Goal: Find contact information: Find contact information

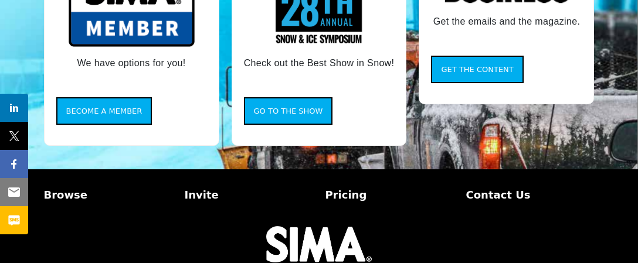
scroll to position [1242, 0]
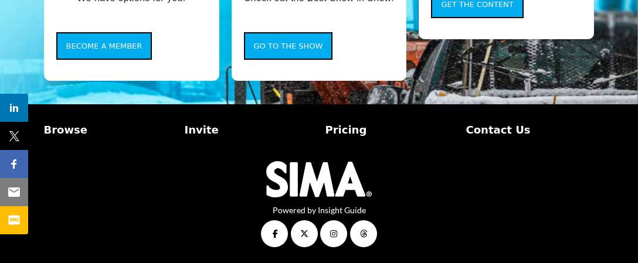
click at [63, 130] on p "Browse" at bounding box center [108, 130] width 128 height 16
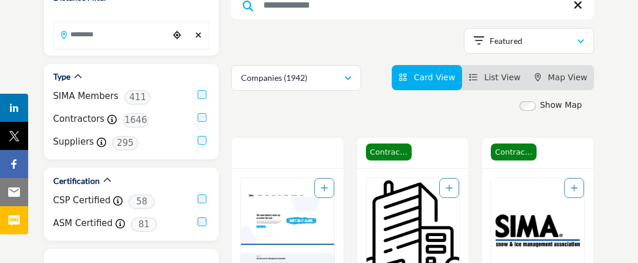
scroll to position [176, 0]
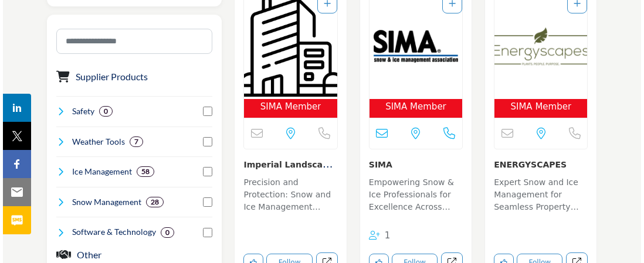
scroll to position [528, 0]
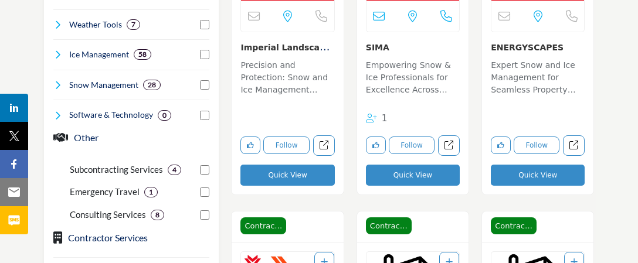
drag, startPoint x: 297, startPoint y: 180, endPoint x: 465, endPoint y: 112, distance: 181.6
click at [297, 180] on button "Quick View" at bounding box center [287, 175] width 94 height 21
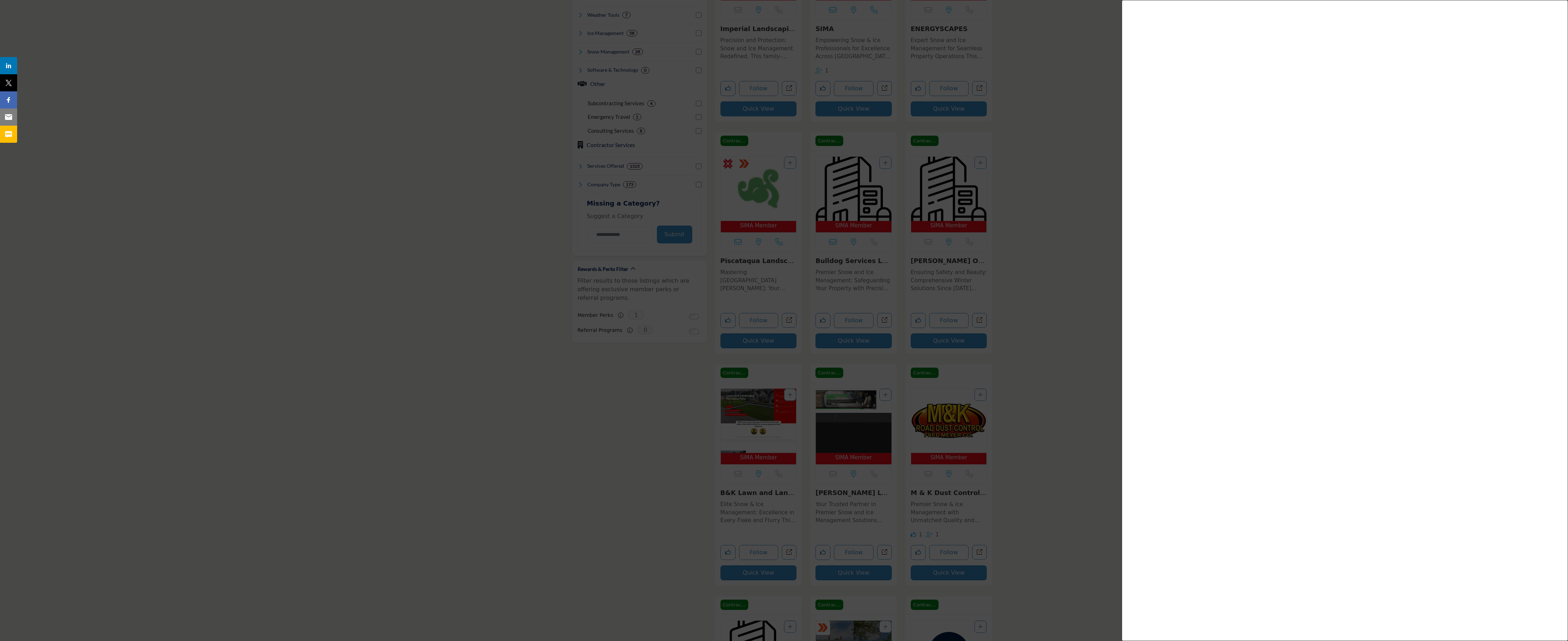
drag, startPoint x: 169, startPoint y: 71, endPoint x: 675, endPoint y: 284, distance: 549.0
click at [388, 160] on div at bounding box center [784, 320] width 1568 height 641
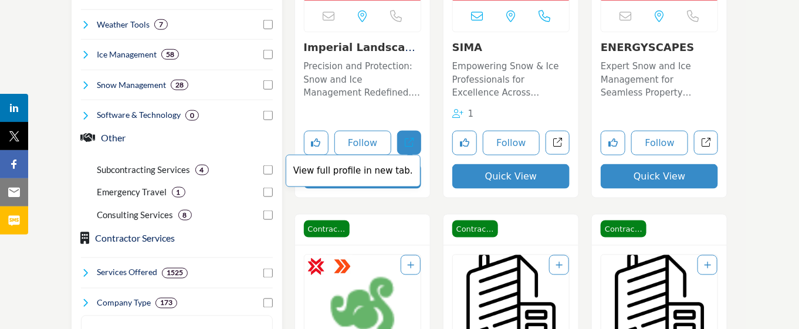
click at [408, 146] on icon "Open imperial-landscaping in new tab" at bounding box center [409, 142] width 9 height 9
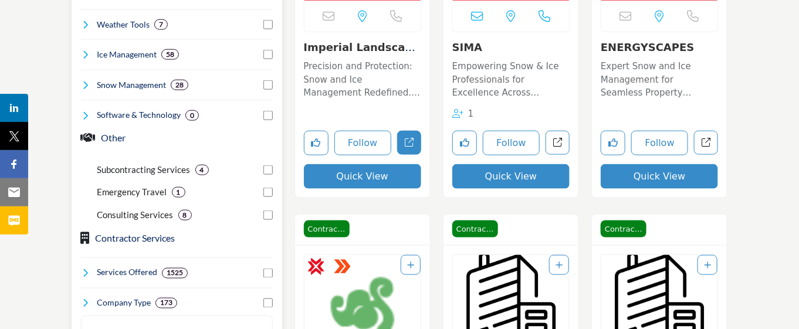
scroll to position [601, 0]
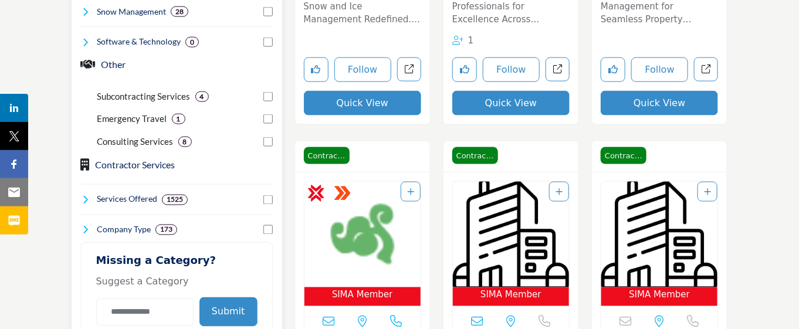
click at [87, 205] on icon at bounding box center [85, 199] width 9 height 9
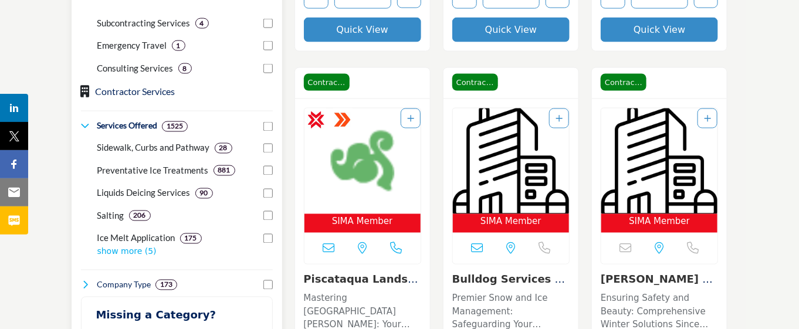
scroll to position [748, 0]
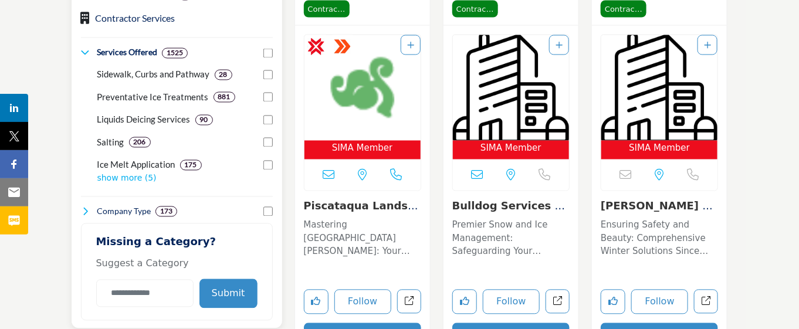
click at [122, 185] on p "show more (5)" at bounding box center [184, 178] width 175 height 12
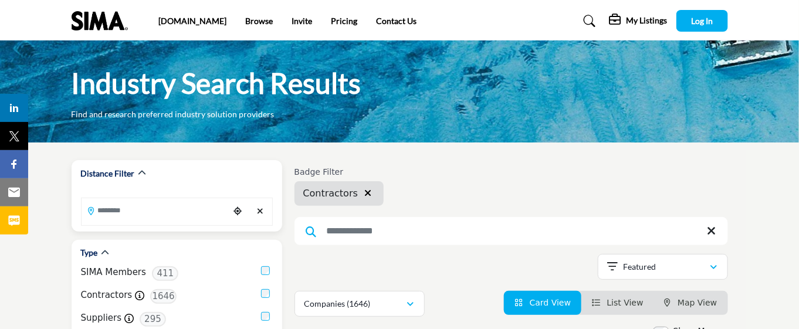
scroll to position [73, 0]
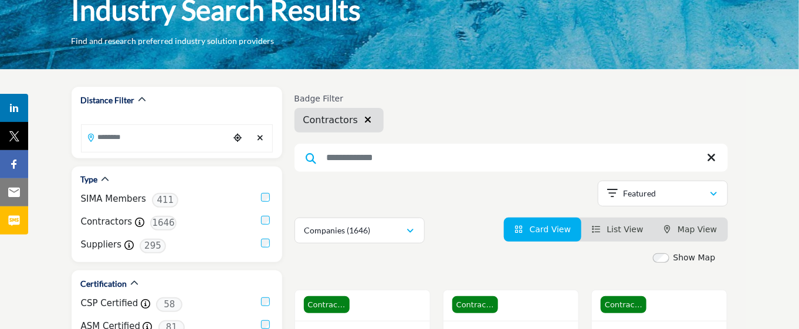
click at [614, 234] on span "List View" at bounding box center [625, 229] width 36 height 9
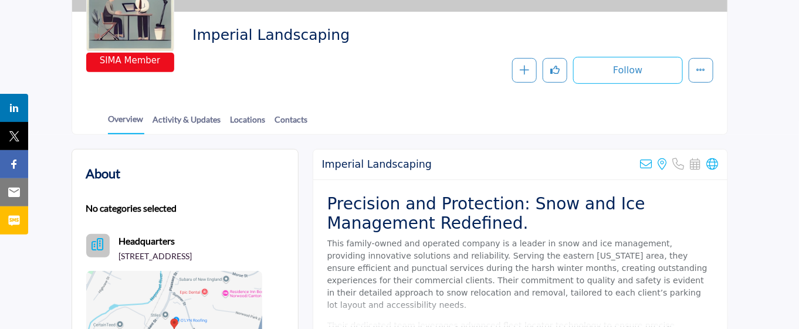
scroll to position [251, 0]
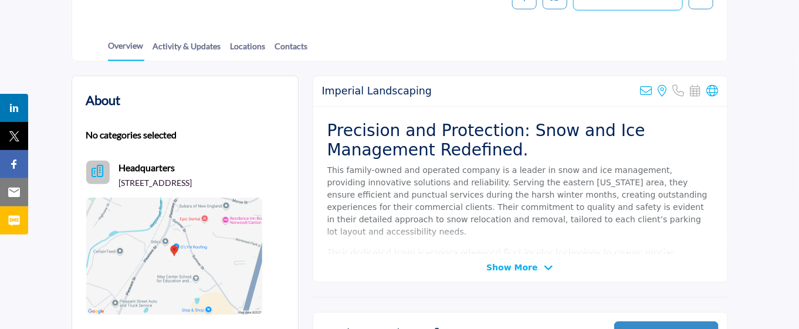
click at [523, 267] on span "Show More" at bounding box center [511, 268] width 51 height 12
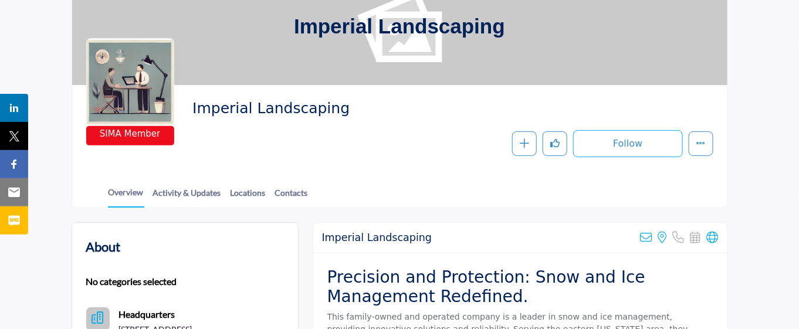
scroll to position [0, 0]
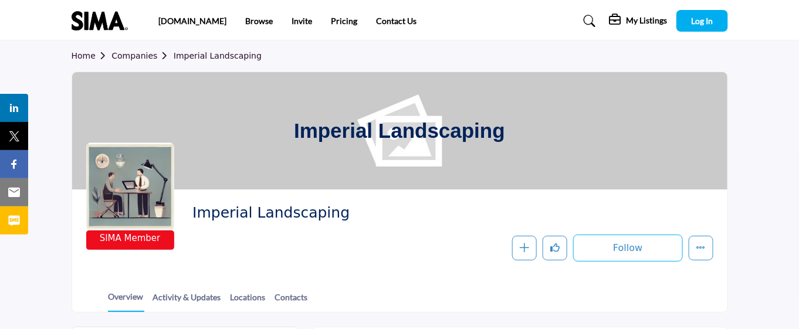
click at [148, 60] on link "Companies" at bounding box center [142, 55] width 62 height 9
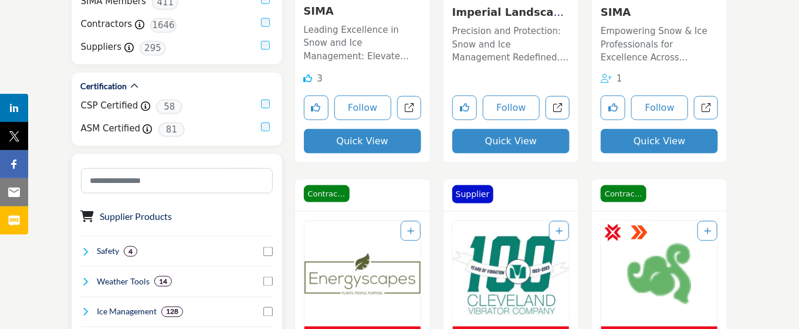
scroll to position [587, 0]
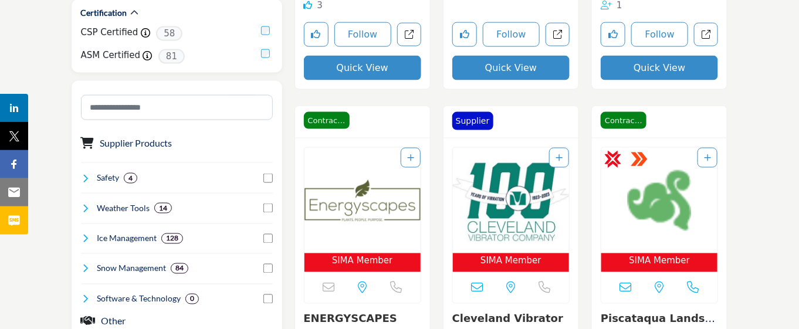
click at [479, 291] on icon at bounding box center [477, 288] width 12 height 12
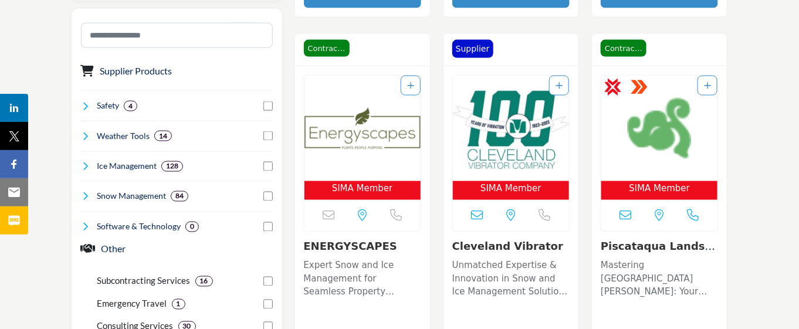
scroll to position [805, 0]
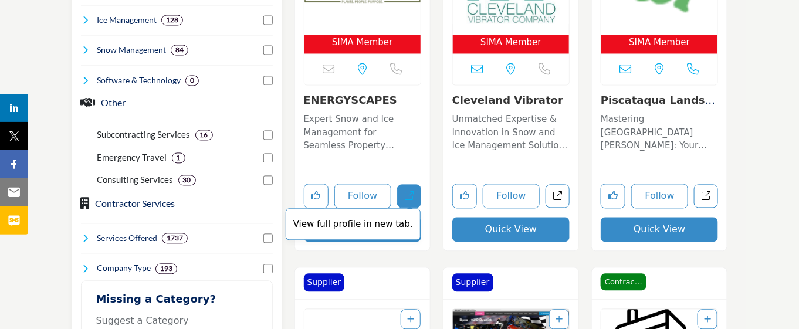
click at [404, 195] on link "View full profile in new tab." at bounding box center [409, 196] width 24 height 24
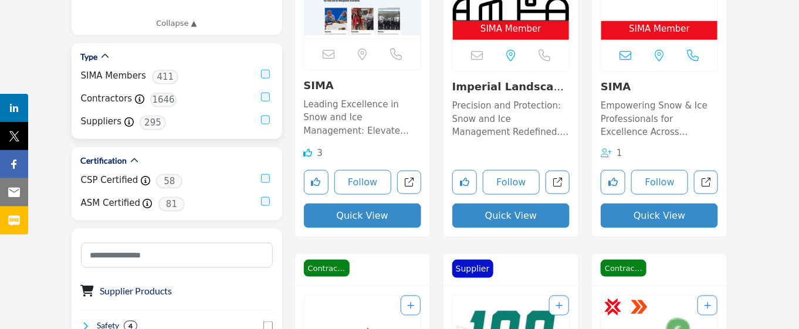
scroll to position [0, 0]
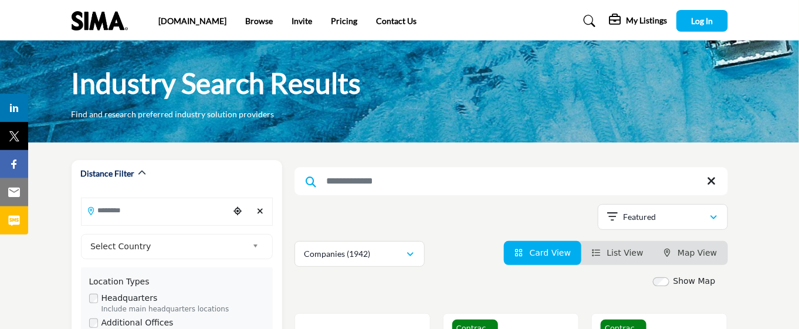
click at [611, 250] on span "List View" at bounding box center [625, 252] width 36 height 9
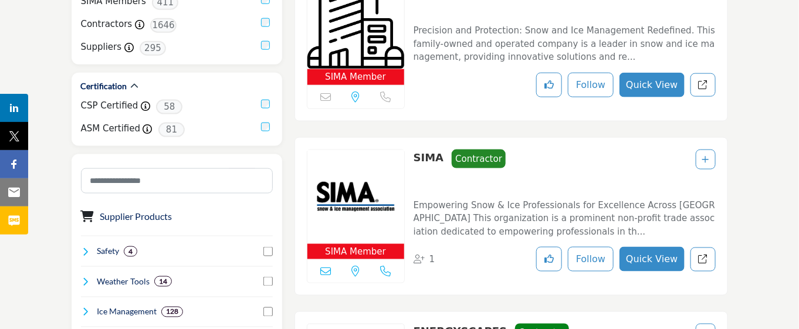
scroll to position [440, 0]
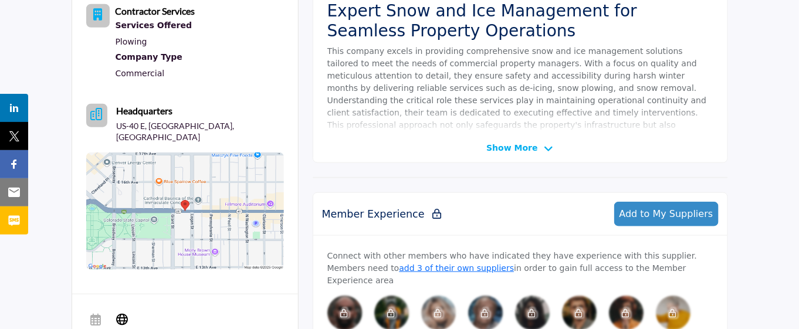
scroll to position [220, 0]
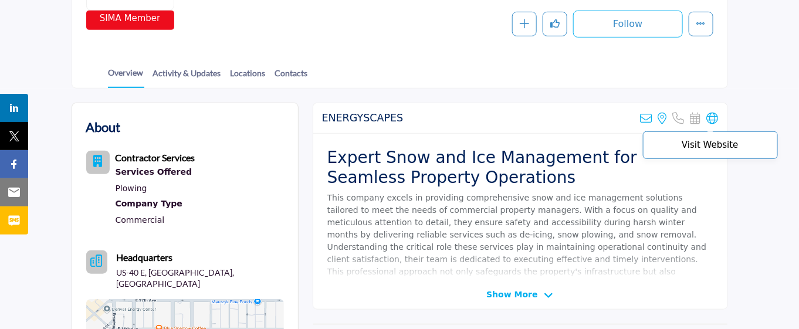
click at [709, 118] on icon at bounding box center [713, 119] width 12 height 12
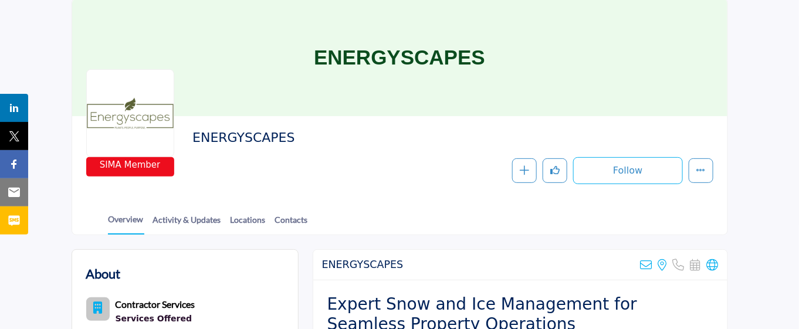
scroll to position [0, 0]
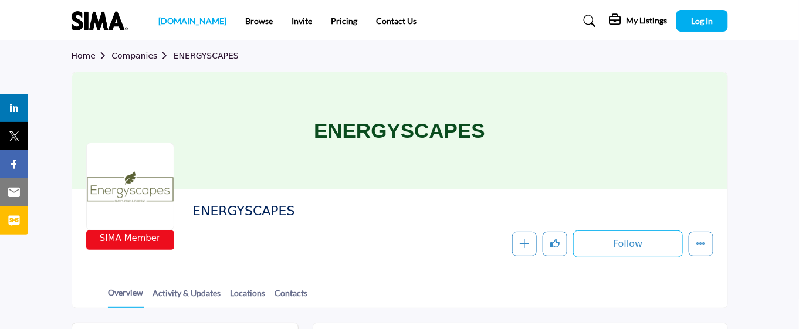
click at [167, 21] on link "[DOMAIN_NAME]" at bounding box center [192, 21] width 68 height 10
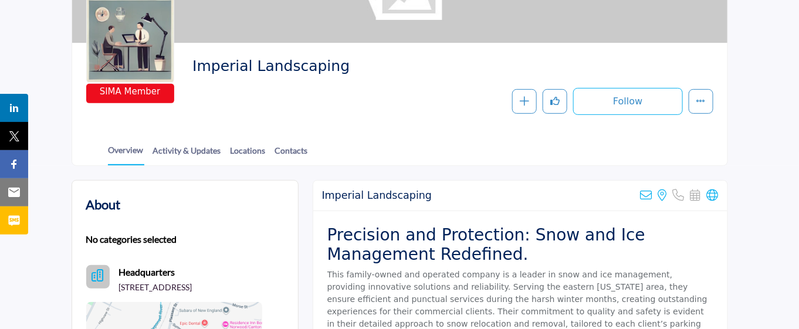
scroll to position [220, 0]
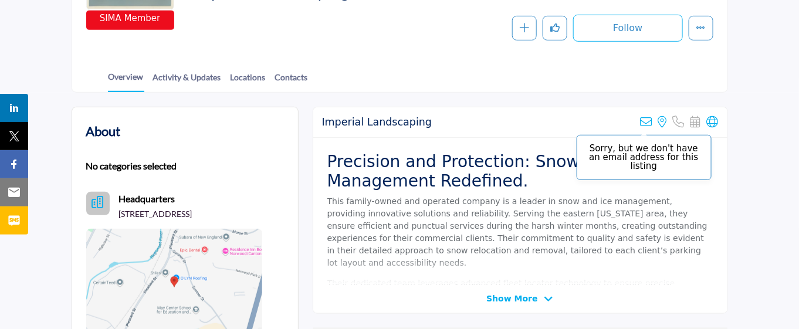
click at [647, 121] on icon at bounding box center [646, 122] width 12 height 12
click at [643, 150] on p "Sorry, but we don't have an email address for this listing" at bounding box center [644, 157] width 122 height 26
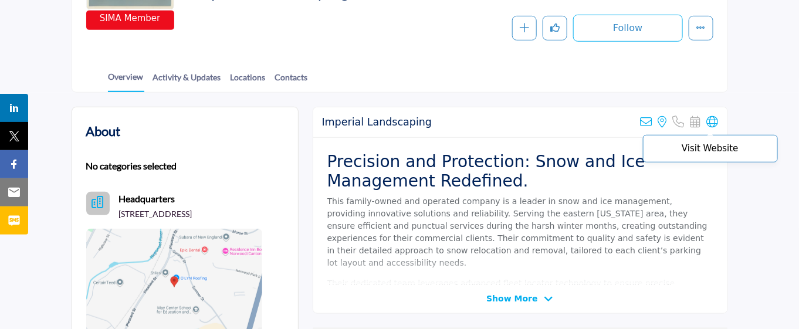
click at [716, 123] on icon at bounding box center [713, 122] width 12 height 12
click at [299, 82] on link "Contacts" at bounding box center [291, 81] width 34 height 21
